Goal: Find specific page/section: Find specific page/section

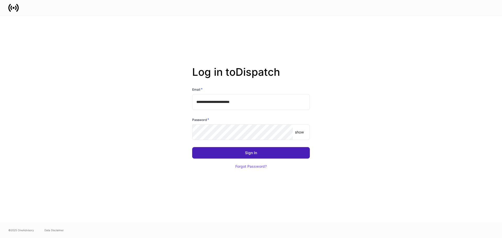
click at [249, 153] on div "Sign In" at bounding box center [251, 153] width 12 height 4
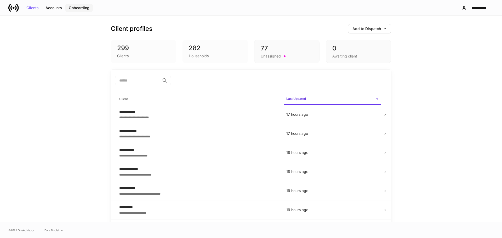
click at [83, 8] on div "Onboarding" at bounding box center [79, 8] width 21 height 4
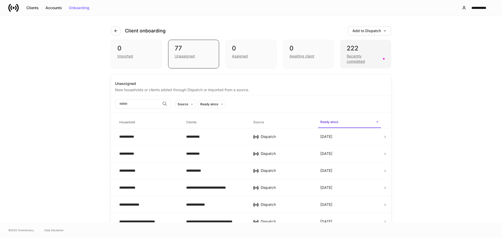
click at [354, 59] on div "Recently completed" at bounding box center [363, 59] width 33 height 10
